Goal: Navigation & Orientation: Understand site structure

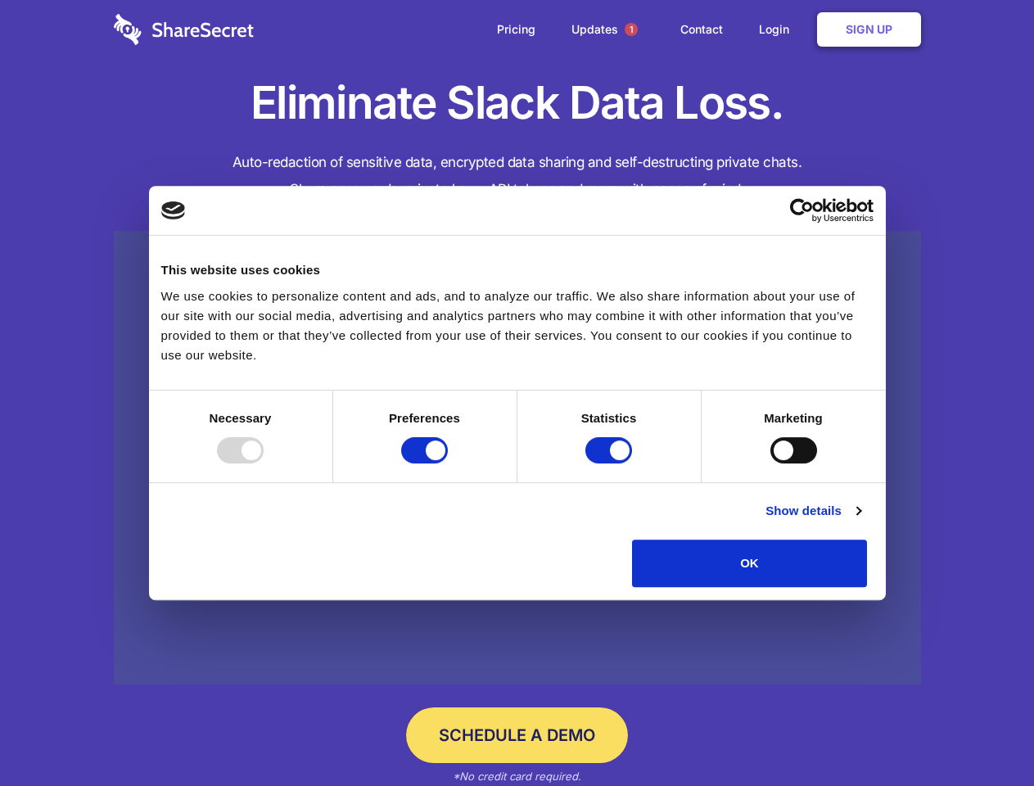
click at [264, 463] on div at bounding box center [240, 450] width 47 height 26
click at [448, 463] on input "Preferences" at bounding box center [424, 450] width 47 height 26
checkbox input "false"
click at [611, 463] on input "Statistics" at bounding box center [608, 450] width 47 height 26
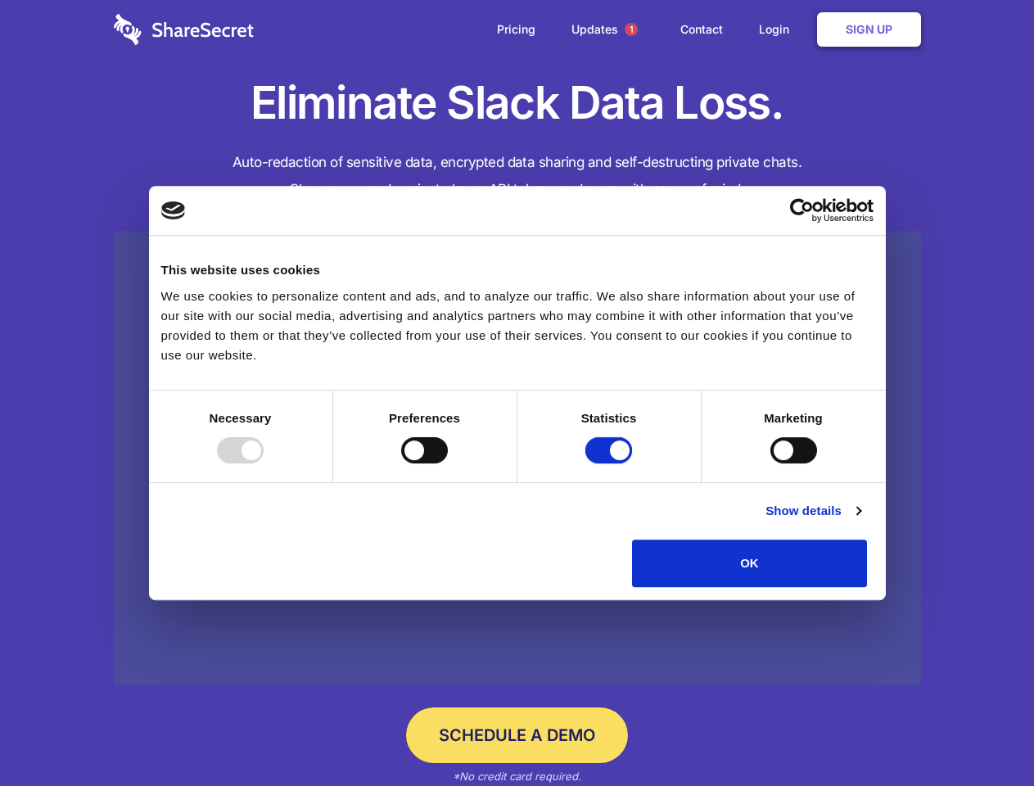
checkbox input "false"
click at [770, 463] on input "Marketing" at bounding box center [793, 450] width 47 height 26
checkbox input "true"
click at [860, 521] on link "Show details" at bounding box center [812, 511] width 95 height 20
